Goal: Task Accomplishment & Management: Use online tool/utility

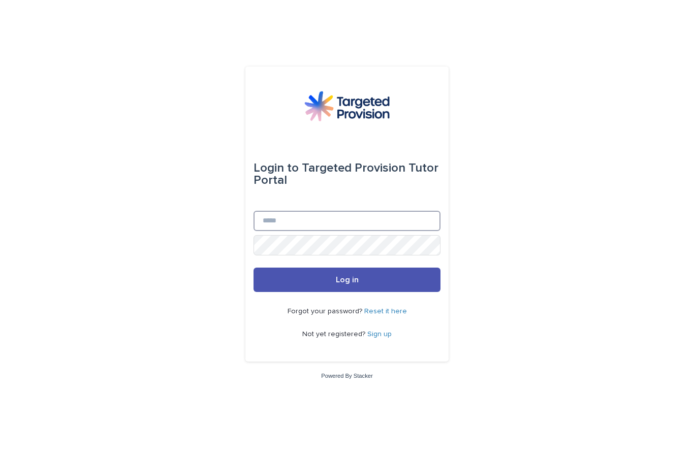
click at [356, 231] on input "Email" at bounding box center [346, 221] width 187 height 20
type input "**********"
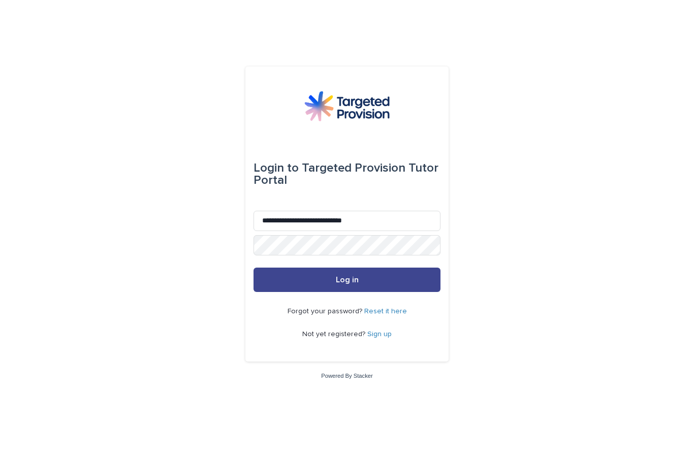
click at [353, 284] on span "Log in" at bounding box center [347, 280] width 23 height 8
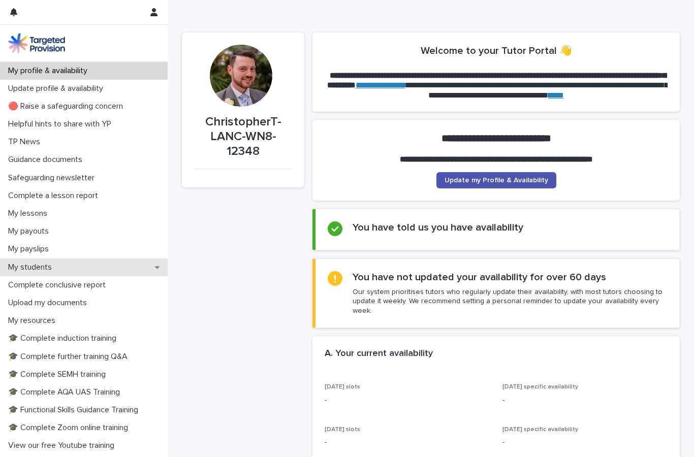
click at [37, 263] on p "My students" at bounding box center [32, 268] width 56 height 10
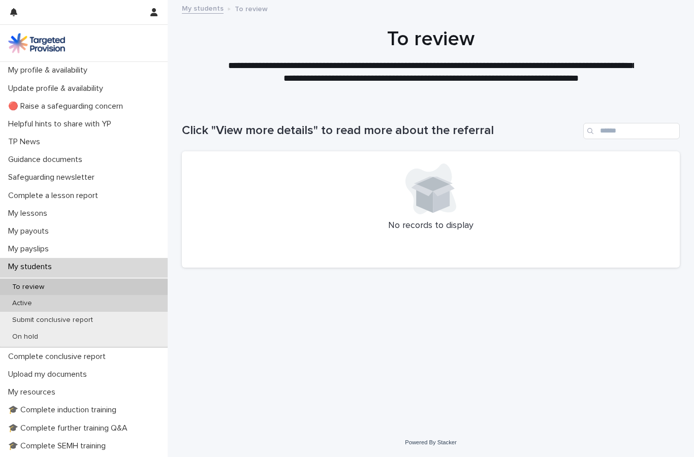
click at [26, 302] on p "Active" at bounding box center [22, 303] width 36 height 9
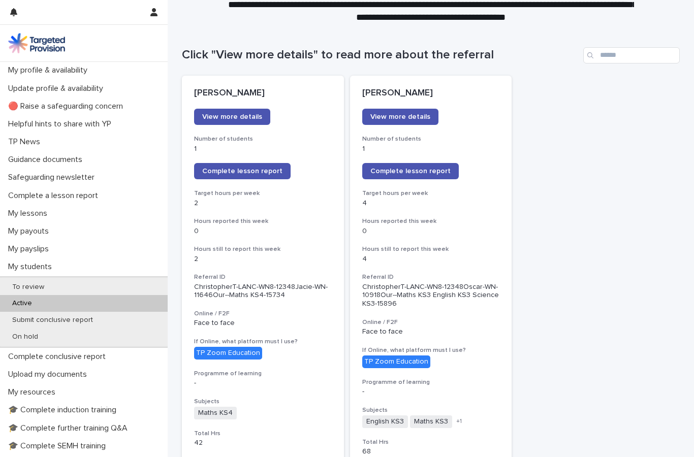
scroll to position [111, 0]
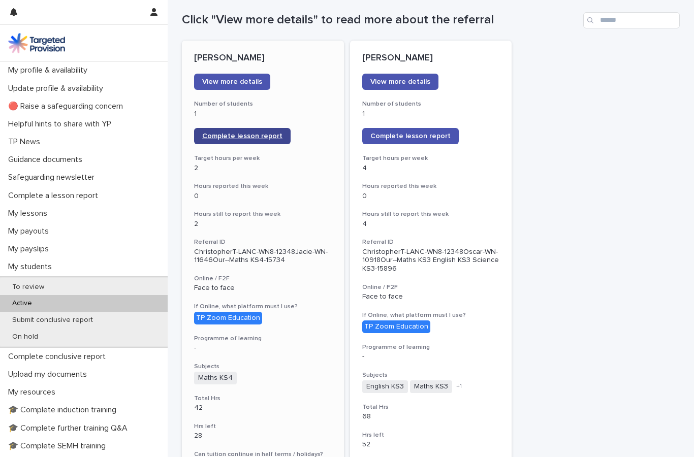
click at [270, 133] on span "Complete lesson report" at bounding box center [242, 136] width 80 height 7
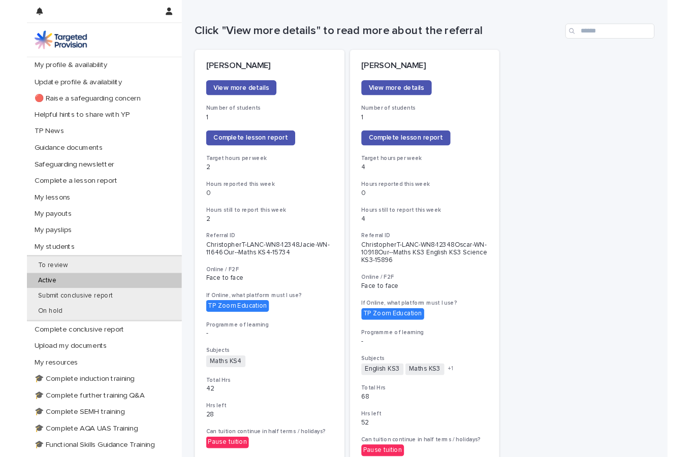
scroll to position [114, 0]
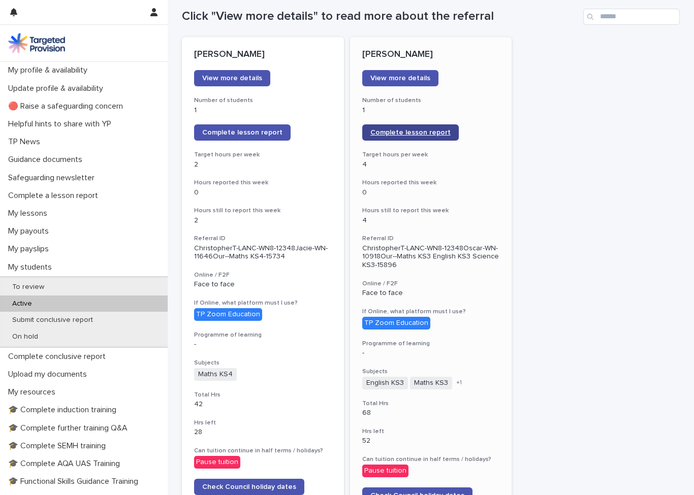
click at [432, 133] on span "Complete lesson report" at bounding box center [410, 132] width 80 height 7
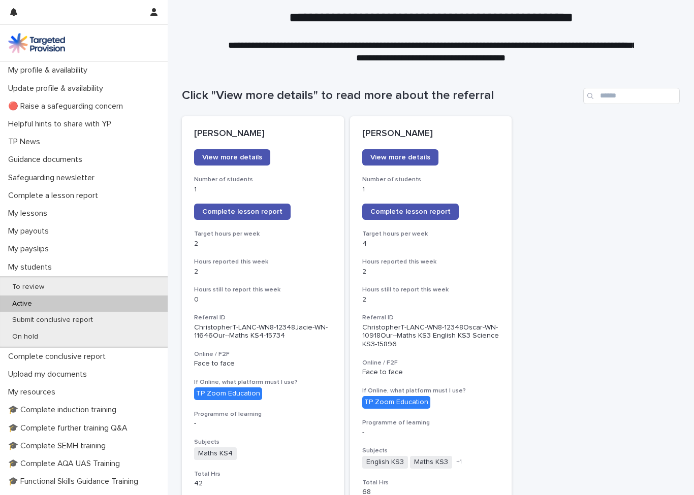
scroll to position [39, 0]
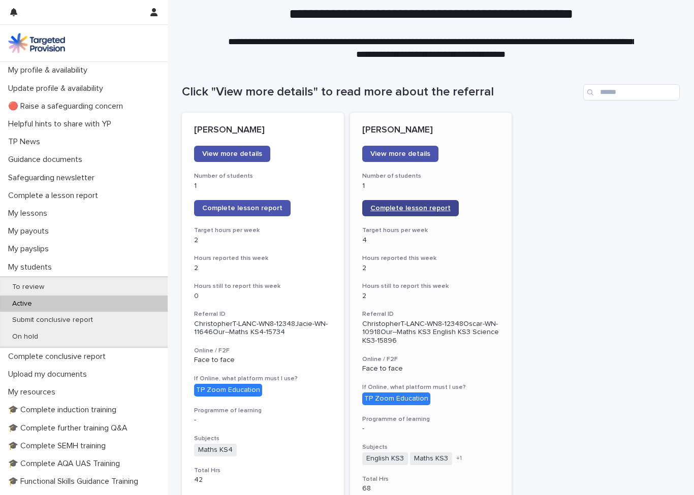
click at [434, 205] on span "Complete lesson report" at bounding box center [410, 208] width 80 height 7
